Goal: Information Seeking & Learning: Learn about a topic

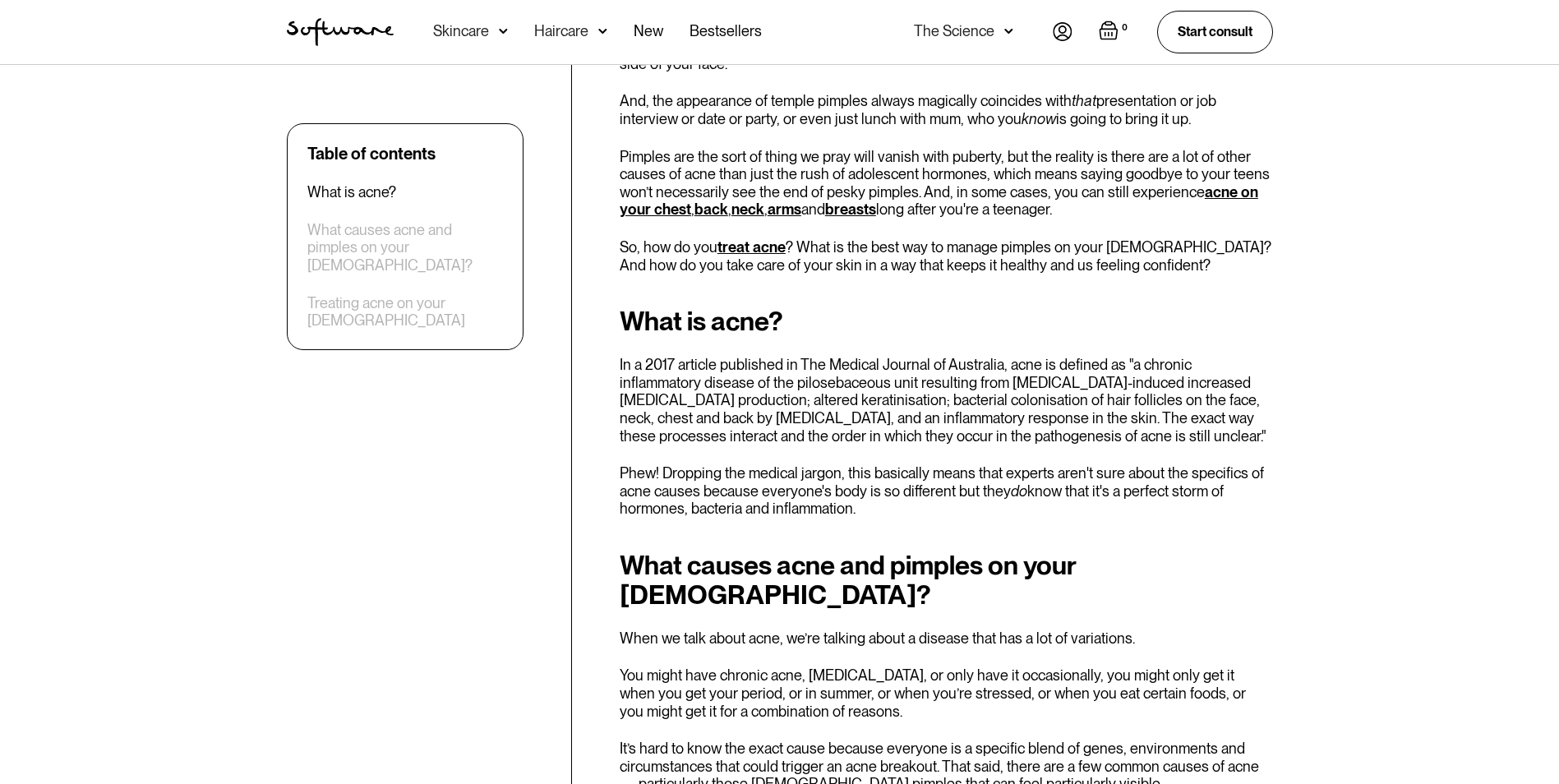
scroll to position [739, 0]
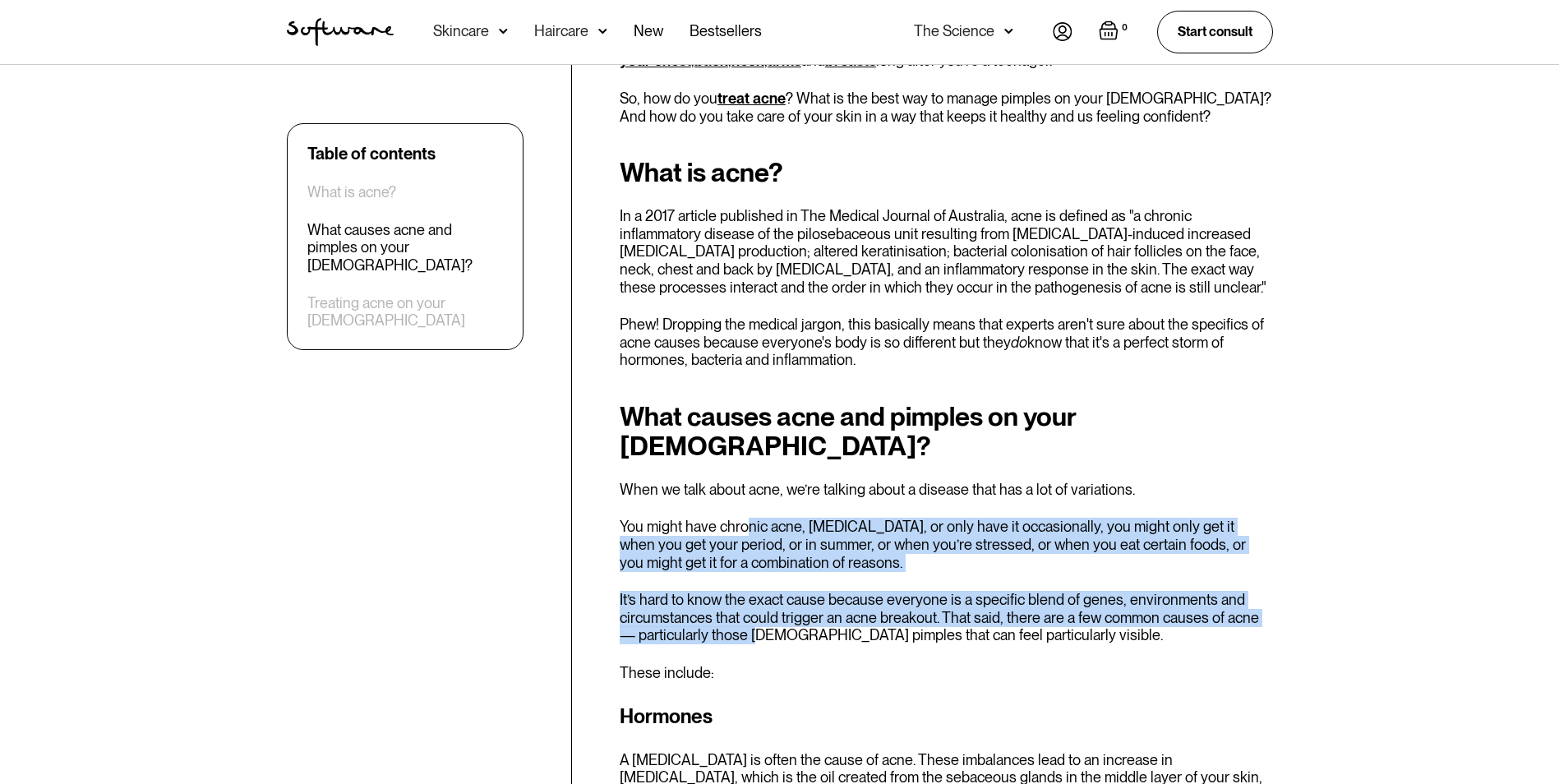
drag, startPoint x: 747, startPoint y: 481, endPoint x: 757, endPoint y: 592, distance: 111.4
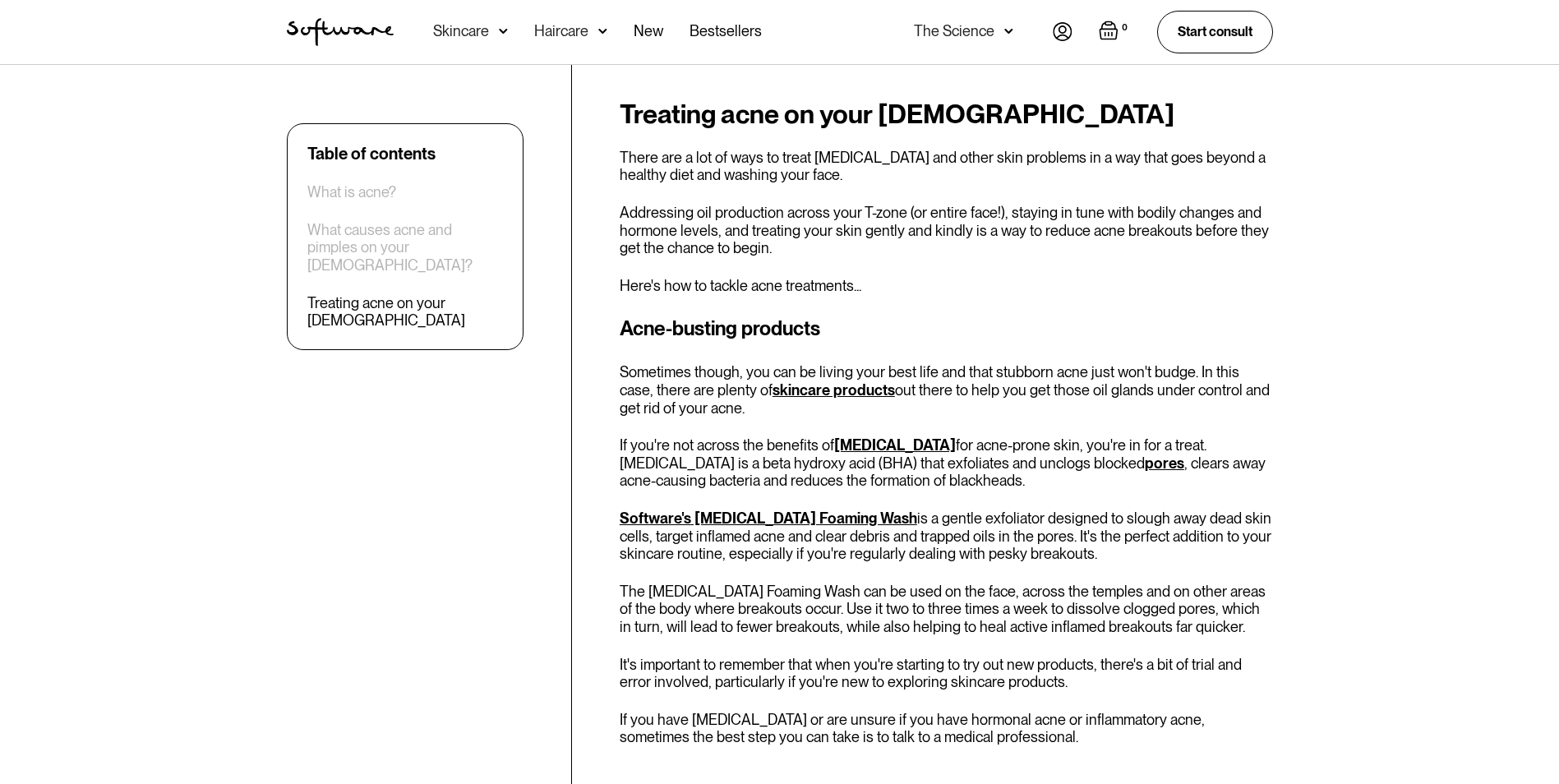
scroll to position [2382, 0]
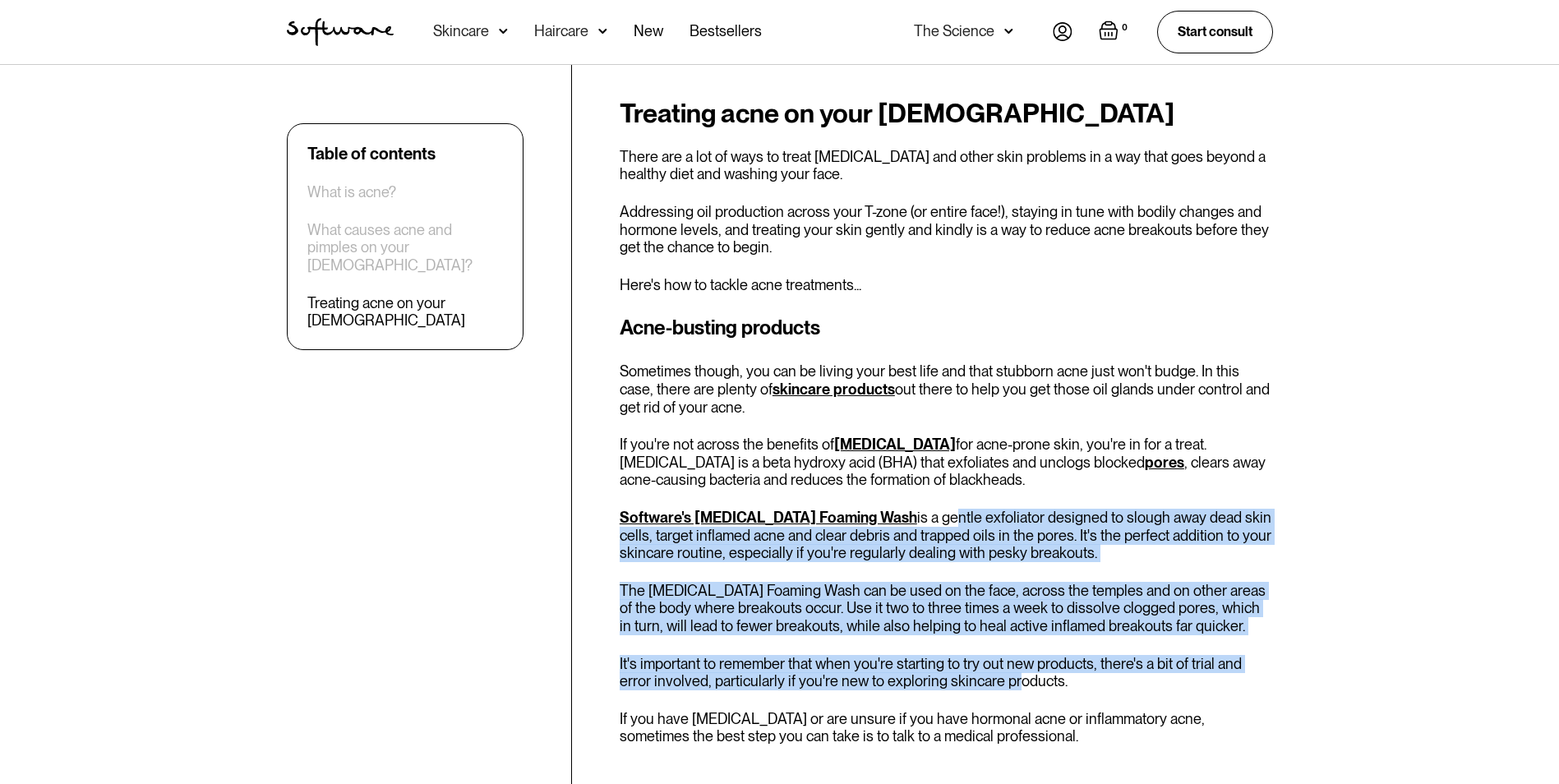
drag, startPoint x: 915, startPoint y: 432, endPoint x: 978, endPoint y: 606, distance: 185.1
click at [978, 606] on div "Acne-busting products Sometimes though, you can be living your best life and th…" at bounding box center [946, 575] width 654 height 524
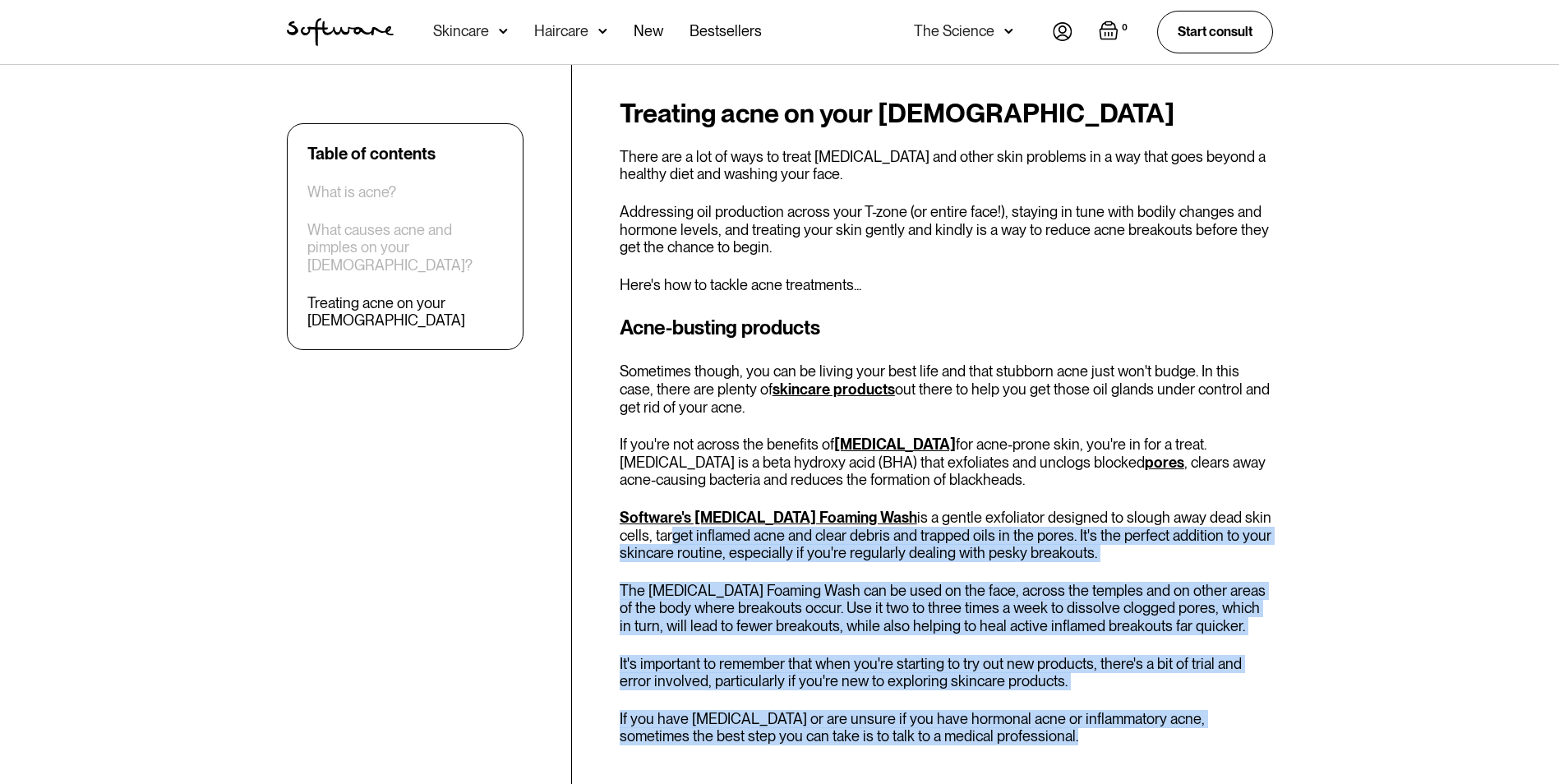
drag, startPoint x: 978, startPoint y: 606, endPoint x: 634, endPoint y: 451, distance: 377.3
click at [634, 451] on div "Acne-busting products Sometimes though, you can be living your best life and th…" at bounding box center [946, 575] width 654 height 524
click at [1153, 613] on div "Acne-busting products Sometimes though, you can be living your best life and th…" at bounding box center [946, 575] width 654 height 524
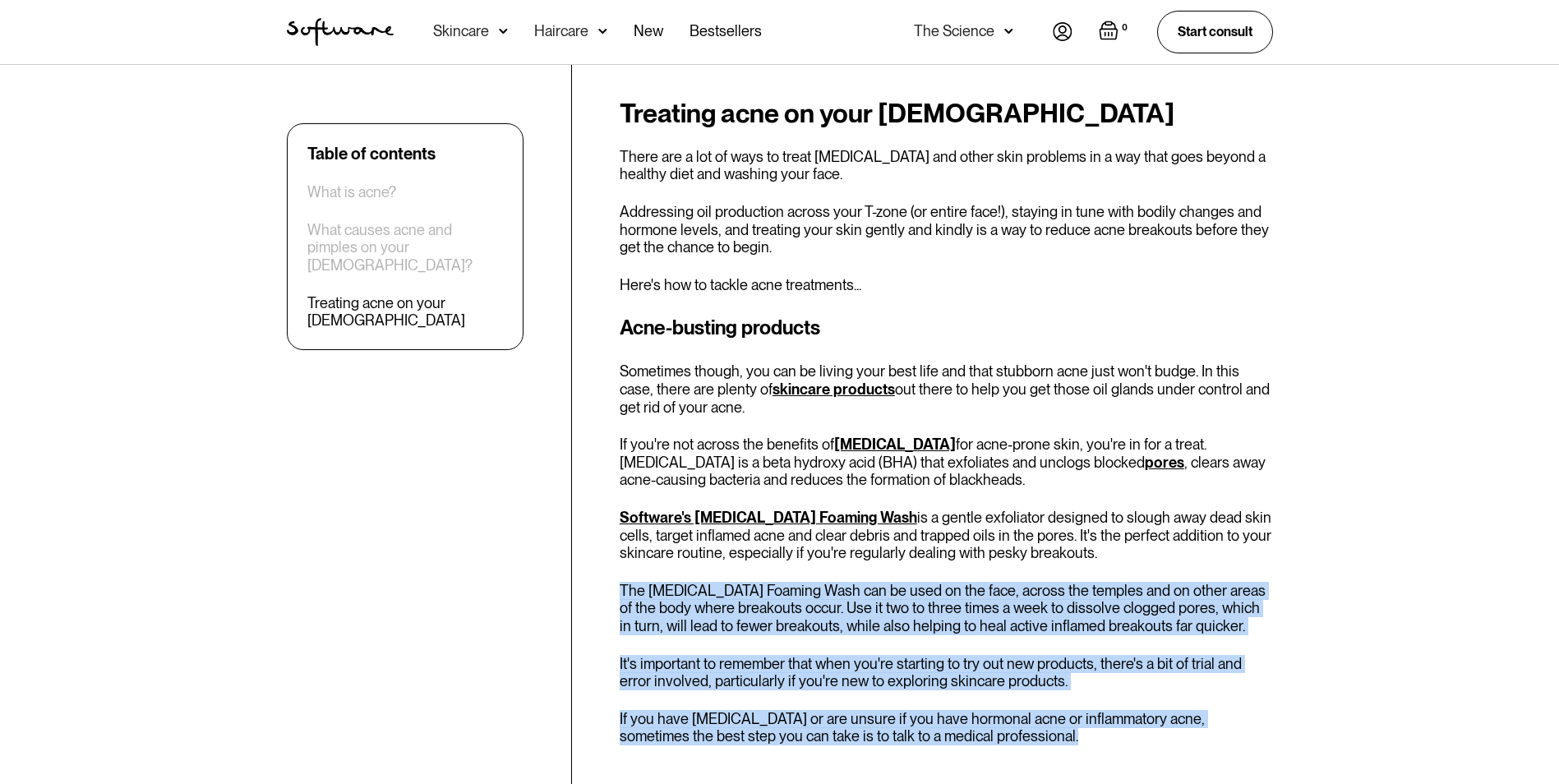
drag, startPoint x: 1045, startPoint y: 654, endPoint x: 613, endPoint y: 505, distance: 457.0
click at [613, 505] on div "Table of contents What is acne? What causes acne and pimples on your [DEMOGRAPH…" at bounding box center [780, 609] width 1026 height 4762
drag, startPoint x: 613, startPoint y: 505, endPoint x: 660, endPoint y: 588, distance: 95.4
click at [661, 654] on p "It's important to remember that when you're starting to try out new products, t…" at bounding box center [946, 671] width 654 height 35
click at [647, 654] on p "It's important to remember that when you're starting to try out new products, t…" at bounding box center [946, 671] width 654 height 35
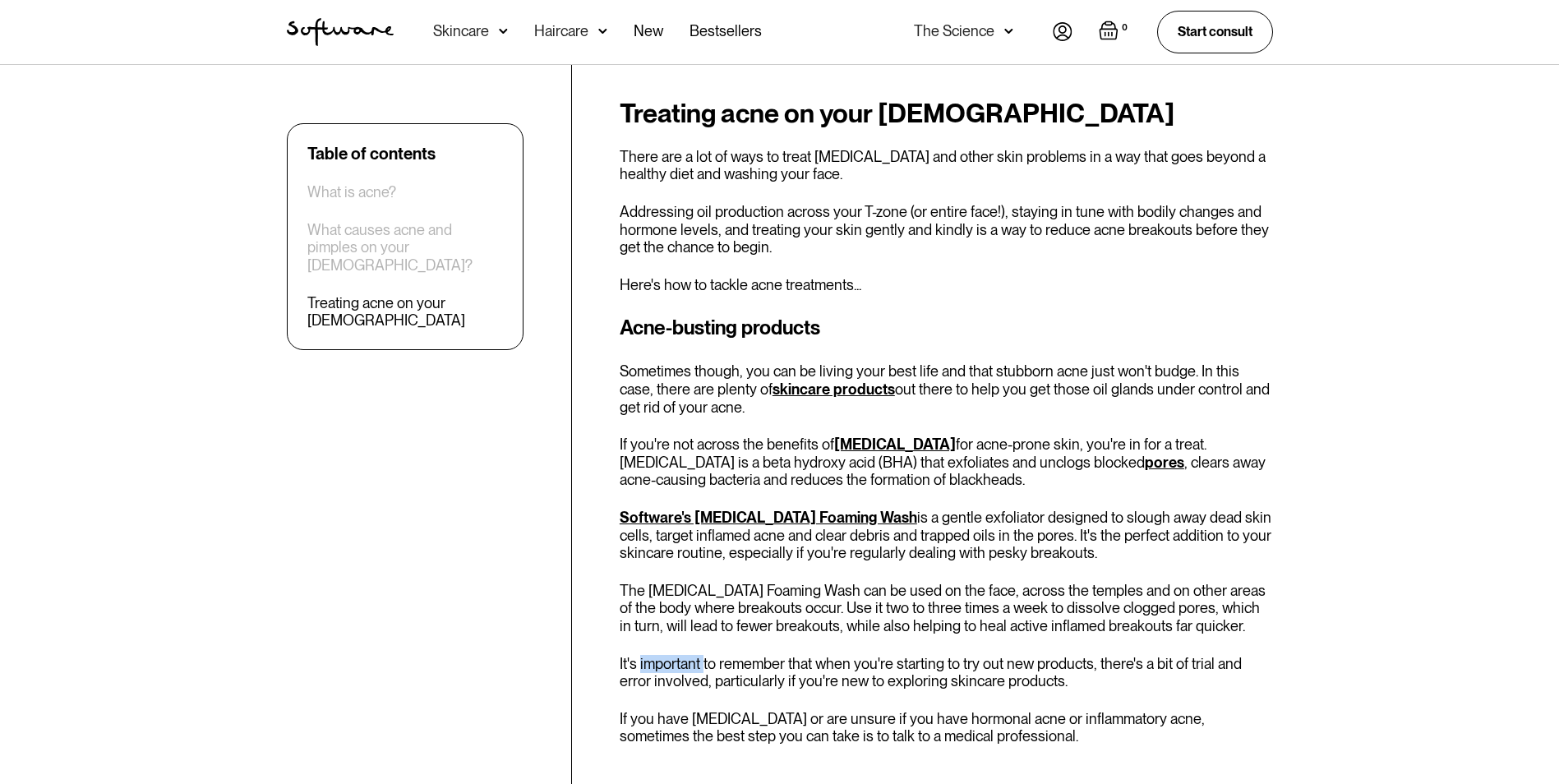
click at [647, 654] on p "It's important to remember that when you're starting to try out new products, t…" at bounding box center [946, 671] width 654 height 35
click at [643, 654] on p "It's important to remember that when you're starting to try out new products, t…" at bounding box center [946, 671] width 654 height 35
click at [766, 654] on p "It's important to remember that when you're starting to try out new products, t…" at bounding box center [946, 671] width 654 height 35
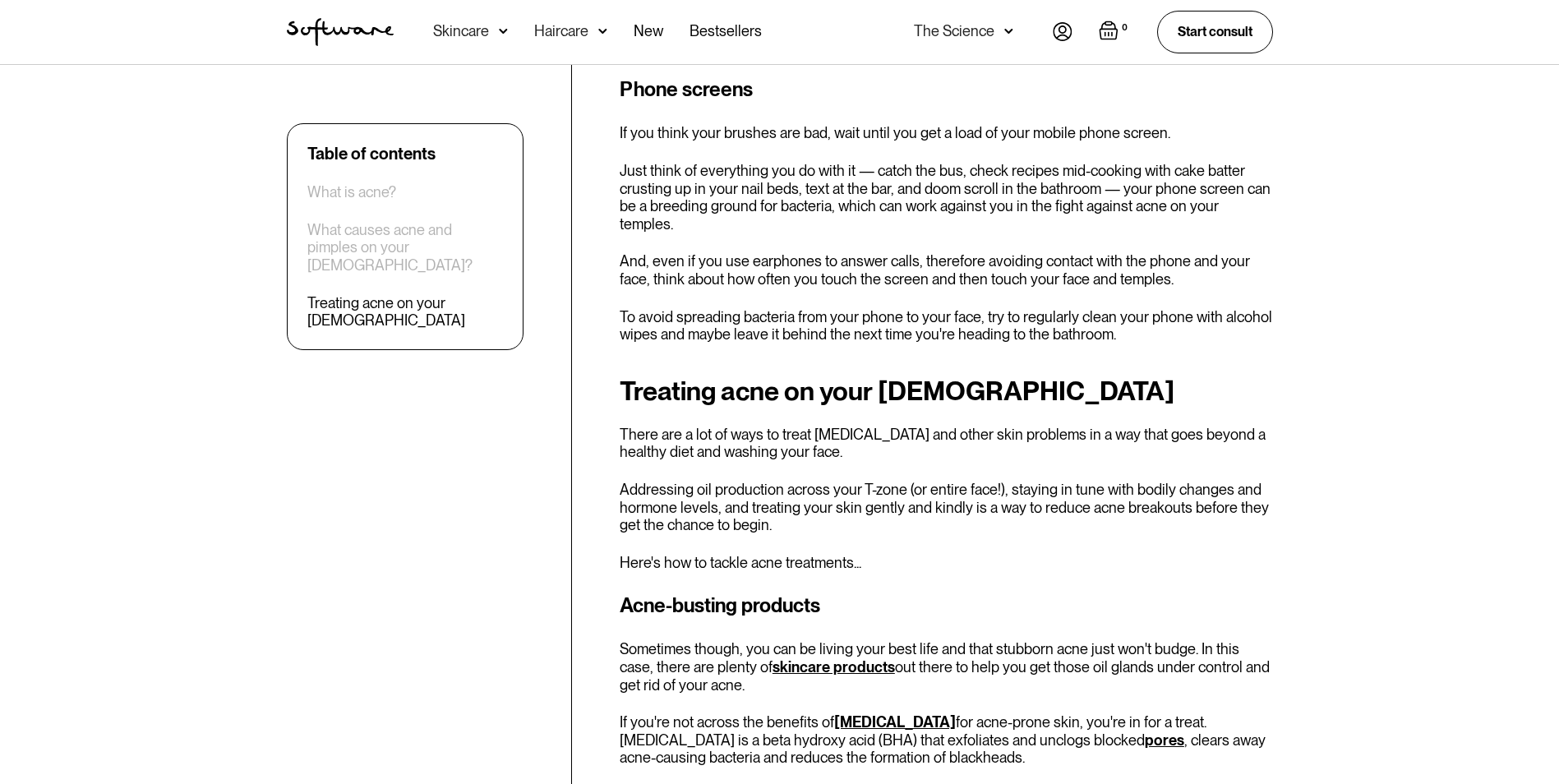
scroll to position [2054, 0]
